Goal: Task Accomplishment & Management: Complete application form

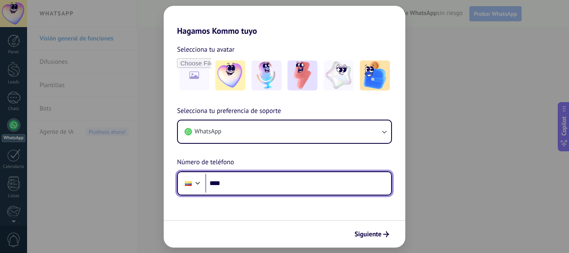
click at [280, 175] on input "****" at bounding box center [298, 183] width 186 height 19
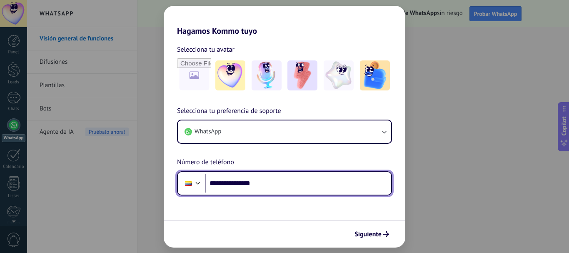
type input "**********"
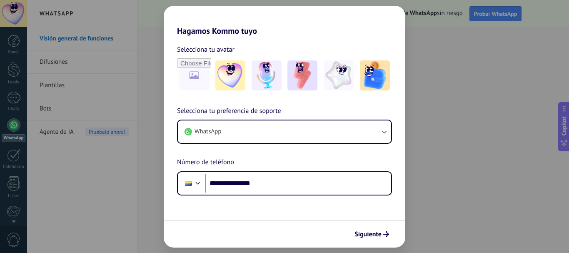
click at [368, 234] on span "Siguiente" at bounding box center [368, 234] width 27 height 6
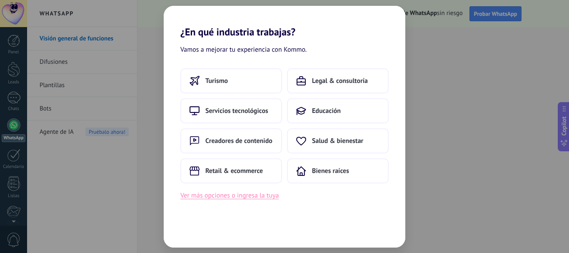
click at [262, 198] on button "Ver más opciones o ingresa la tuya" at bounding box center [229, 195] width 98 height 11
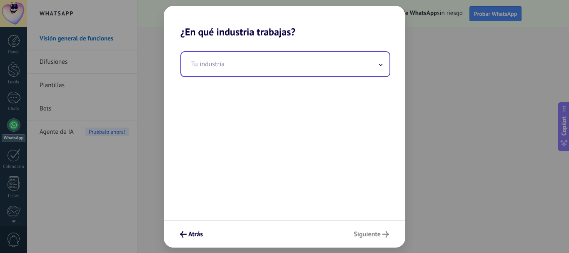
click at [286, 66] on input "text" at bounding box center [285, 64] width 208 height 24
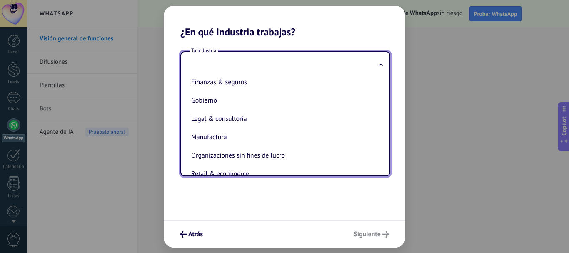
scroll to position [83, 0]
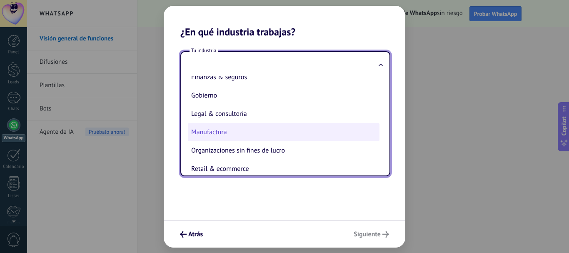
click at [262, 131] on li "Manufactura" at bounding box center [284, 132] width 192 height 18
type input "**********"
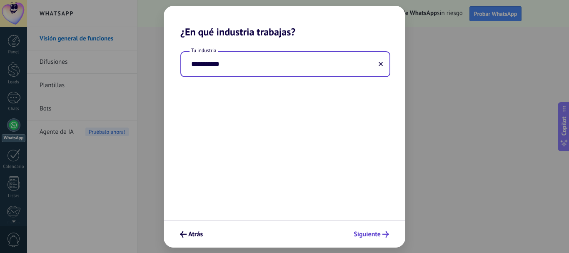
click at [376, 236] on span "Siguiente" at bounding box center [367, 234] width 27 height 6
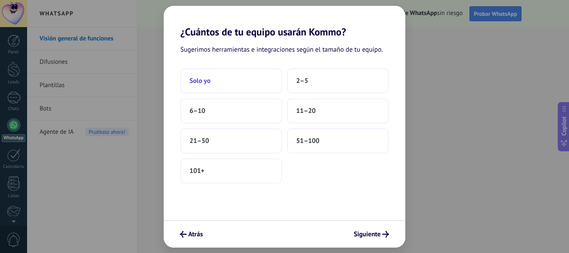
click at [239, 79] on button "Solo yo" at bounding box center [231, 80] width 102 height 25
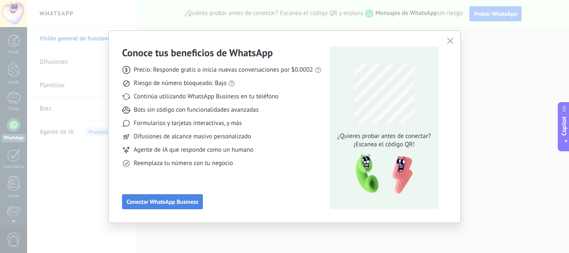
click at [186, 200] on span "Conectar WhatsApp Business" at bounding box center [163, 202] width 72 height 6
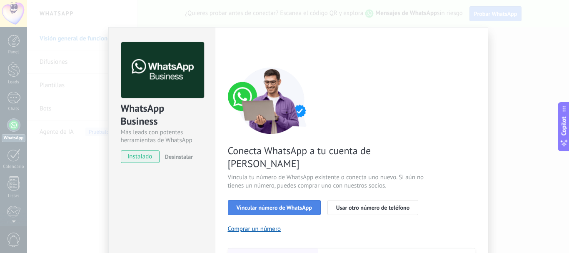
click at [298, 205] on span "Vincular número de WhatsApp" at bounding box center [274, 208] width 75 height 6
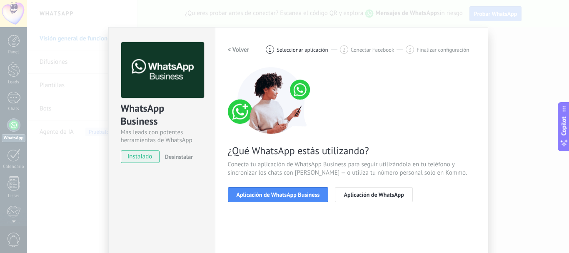
click at [298, 197] on span "Aplicación de WhatsApp Business" at bounding box center [278, 195] width 83 height 6
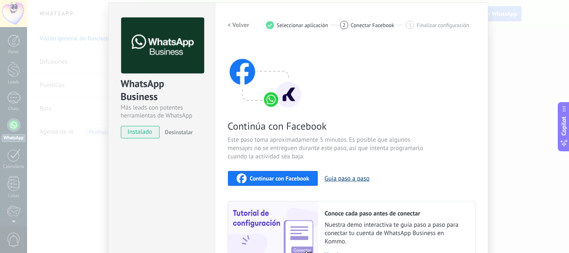
scroll to position [24, 0]
click at [306, 178] on span "Continuar con Facebook" at bounding box center [280, 179] width 60 height 6
click at [341, 179] on button "Guía paso a paso" at bounding box center [347, 179] width 45 height 8
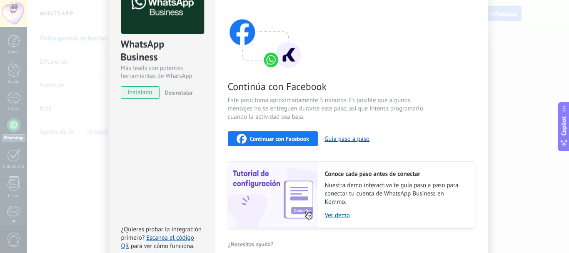
scroll to position [0, 0]
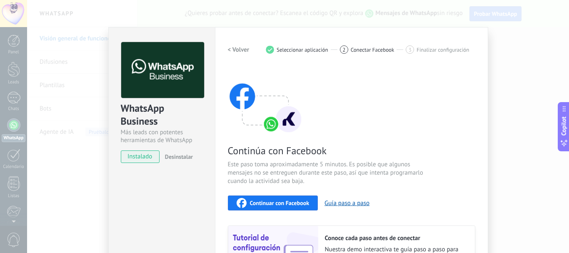
click at [99, 72] on div "WhatsApp Business Más leads con potentes herramientas de WhatsApp instalado Des…" at bounding box center [298, 126] width 542 height 253
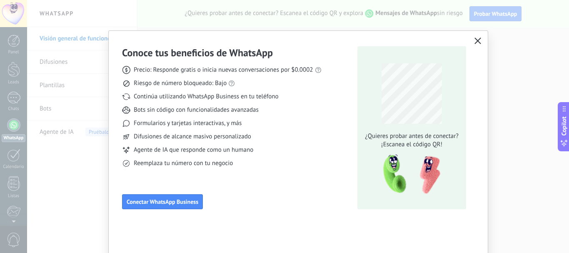
click at [476, 42] on icon "button" at bounding box center [478, 40] width 7 height 7
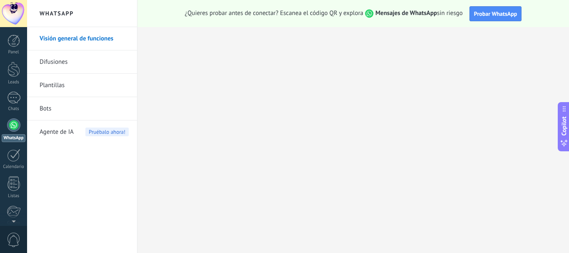
scroll to position [94, 0]
